Goal: Download file/media

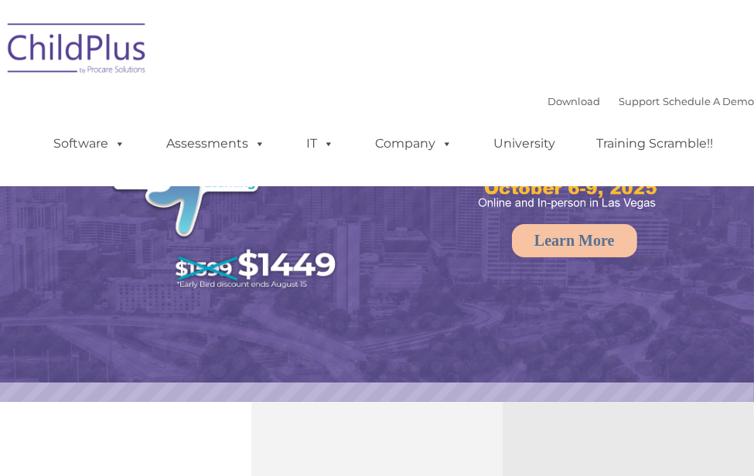
select select "MEDIUM"
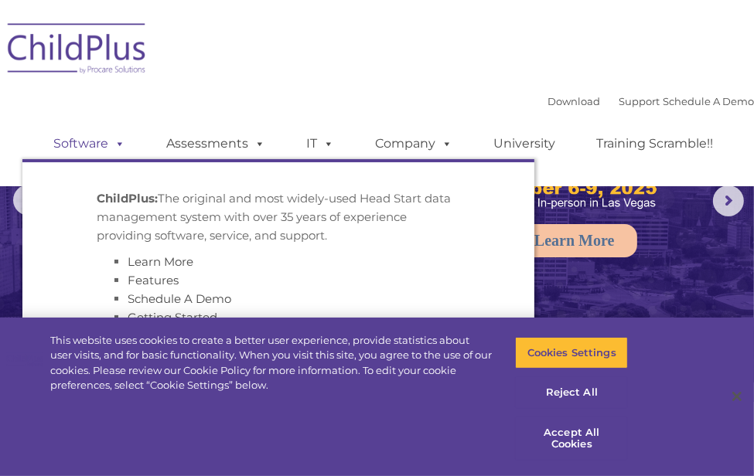
click at [72, 145] on link "Software" at bounding box center [89, 143] width 103 height 31
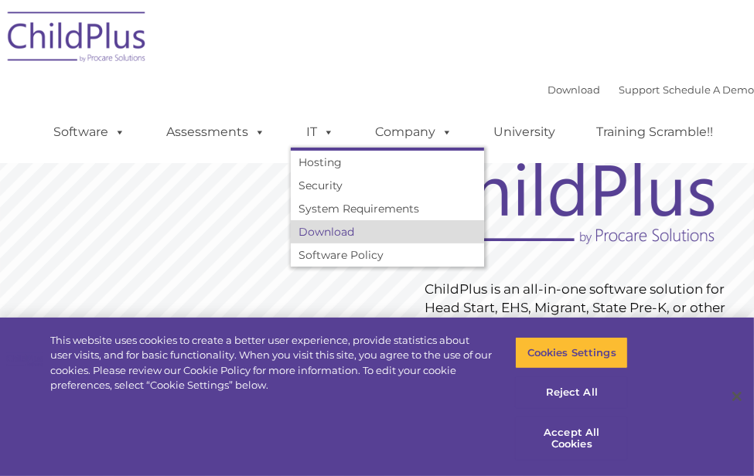
click at [340, 239] on link "Download" at bounding box center [387, 231] width 193 height 23
